Goal: Information Seeking & Learning: Check status

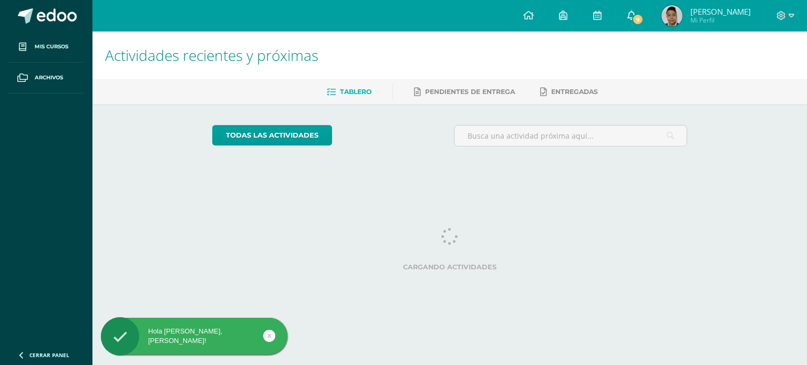
click at [646, 20] on link "9" at bounding box center [631, 16] width 34 height 32
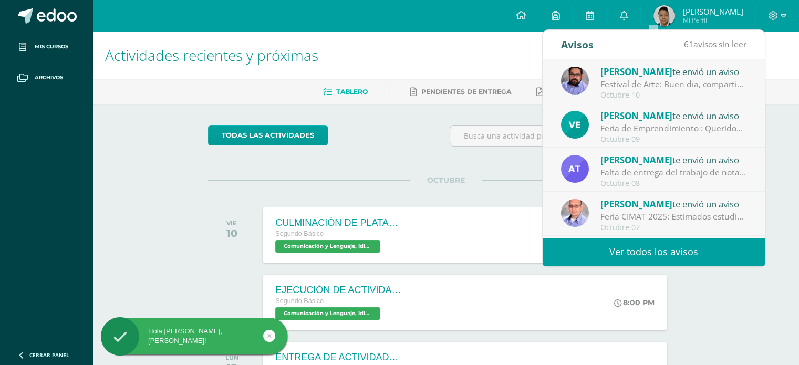
click at [656, 90] on div "Festival de Arte: Buen día, compartimos información importante sobre nuestro fe…" at bounding box center [673, 84] width 146 height 12
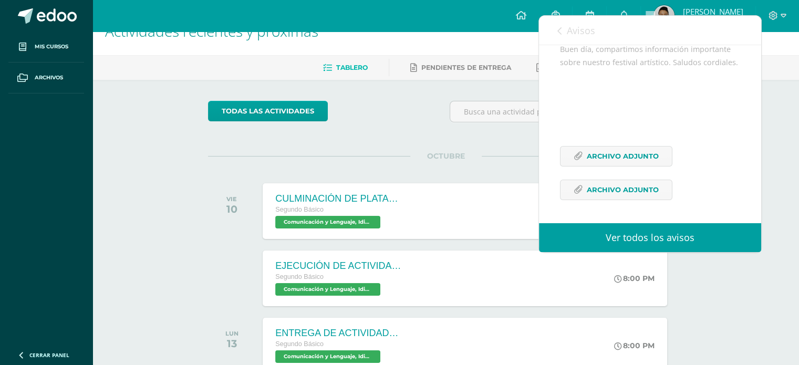
scroll to position [25, 0]
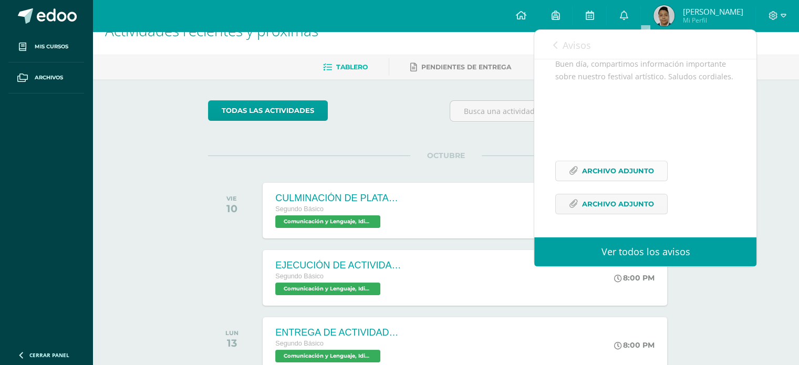
click at [626, 170] on span "Archivo Adjunto" at bounding box center [618, 170] width 72 height 19
click at [584, 204] on span "Archivo Adjunto" at bounding box center [618, 203] width 72 height 19
click at [550, 42] on div "Avisos 60 avisos sin leer Avisos" at bounding box center [645, 44] width 222 height 29
click at [582, 44] on span "Avisos" at bounding box center [576, 45] width 28 height 13
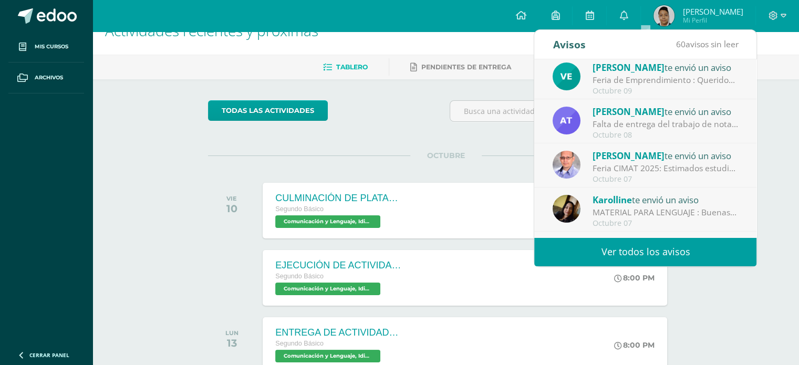
scroll to position [48, 0]
click at [659, 129] on div "Falta de entrega del trabajo de nota sumativa: Buenos días ,por este medio le i…" at bounding box center [665, 124] width 146 height 12
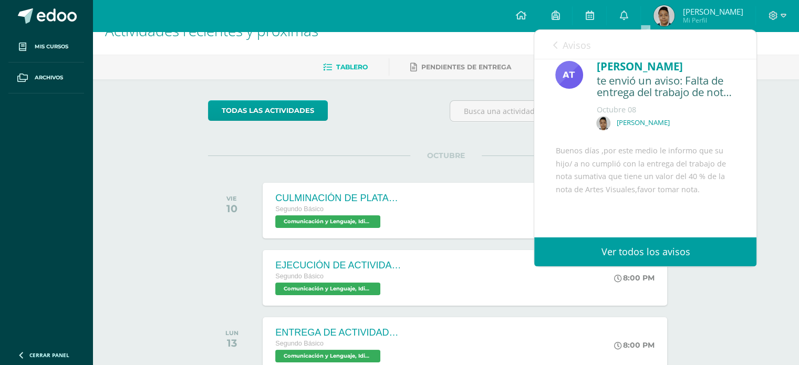
scroll to position [13, 0]
click at [558, 45] on link "Avisos" at bounding box center [571, 45] width 38 height 30
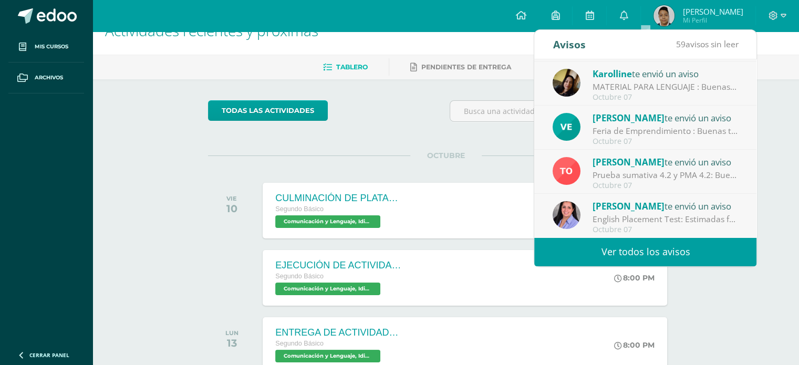
scroll to position [55, 0]
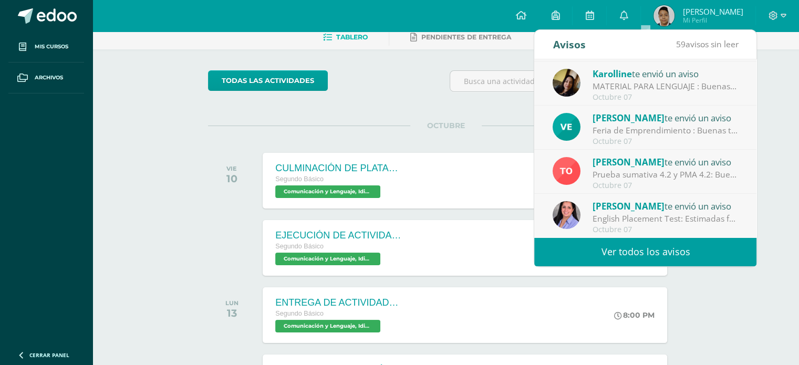
click at [670, 220] on div "English Placement Test: Estimadas familias maristas de [GEOGRAPHIC_DATA], Es un…" at bounding box center [665, 219] width 146 height 12
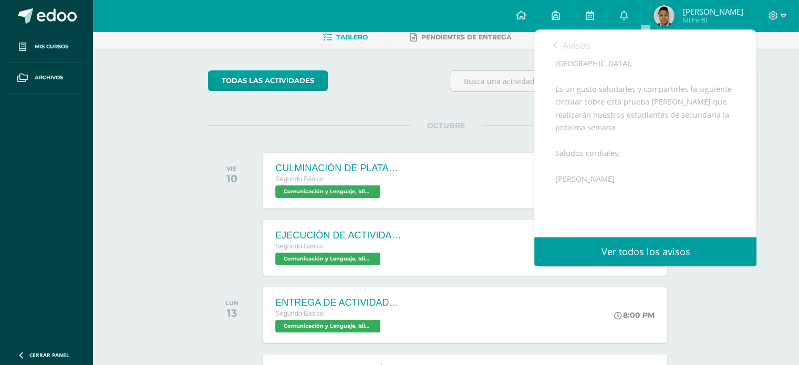
scroll to position [120, 0]
click at [553, 46] on icon at bounding box center [554, 45] width 4 height 8
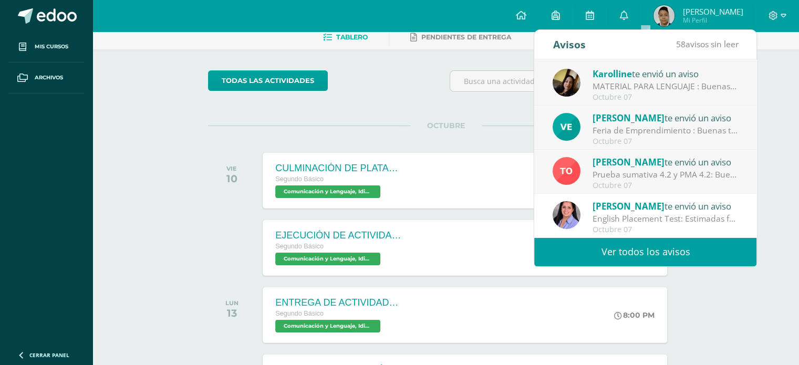
scroll to position [0, 0]
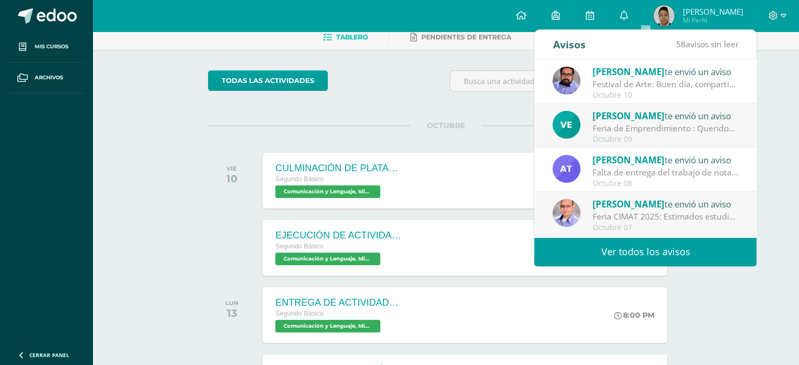
click at [434, 98] on div "todas las Actividades" at bounding box center [446, 85] width 484 height 30
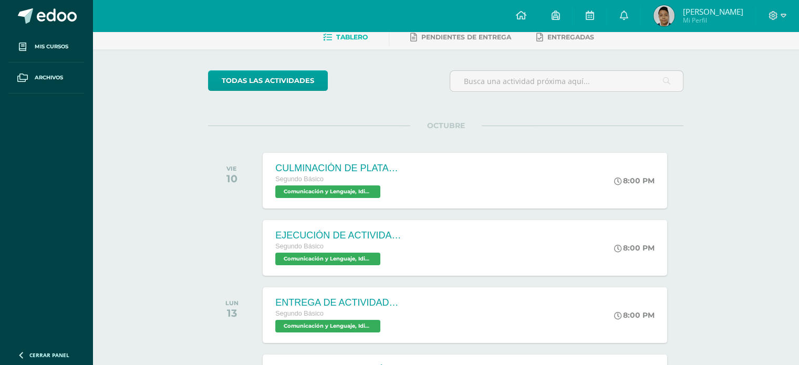
click at [674, 23] on img at bounding box center [663, 15] width 21 height 21
click at [674, 19] on img at bounding box center [663, 15] width 21 height 21
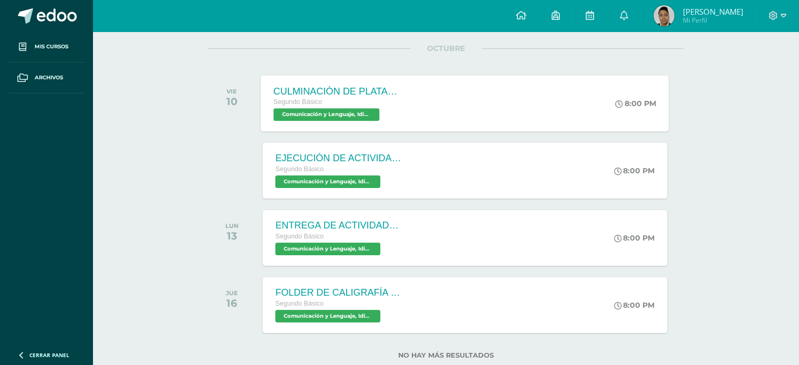
scroll to position [146, 0]
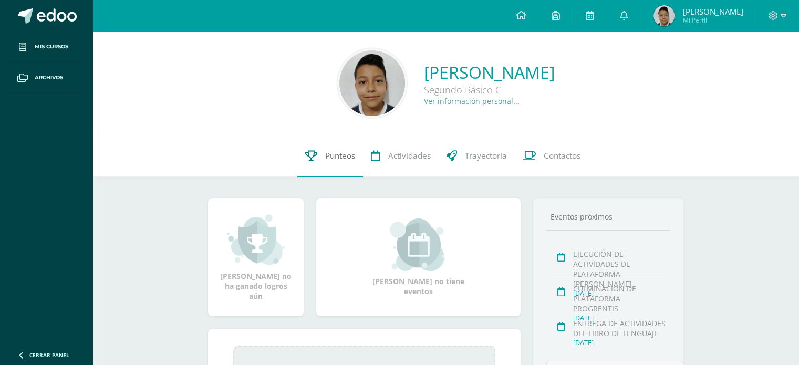
click at [337, 155] on span "Punteos" at bounding box center [340, 155] width 30 height 11
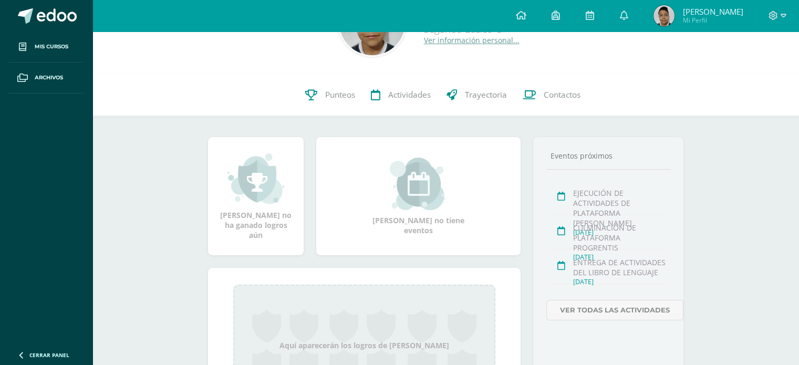
scroll to position [40, 0]
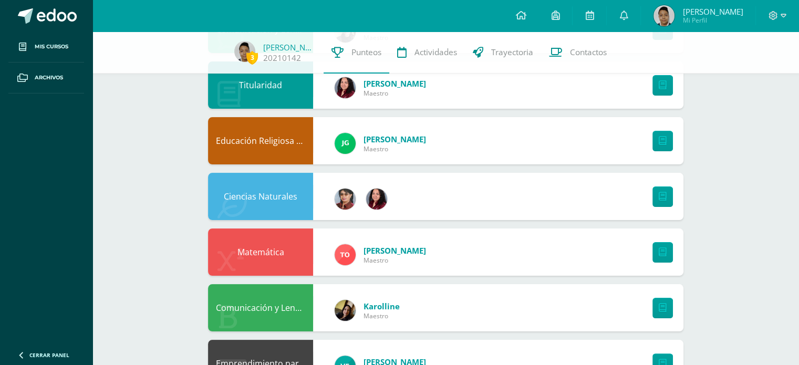
scroll to position [165, 0]
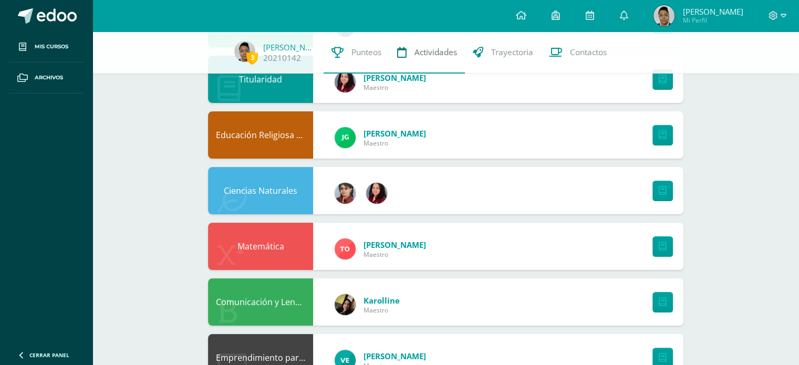
click at [438, 43] on link "Actividades" at bounding box center [427, 53] width 76 height 42
click at [468, 98] on div "Titularidad Isabel Ortiz Maestro" at bounding box center [445, 79] width 475 height 47
